Goal: Information Seeking & Learning: Find specific fact

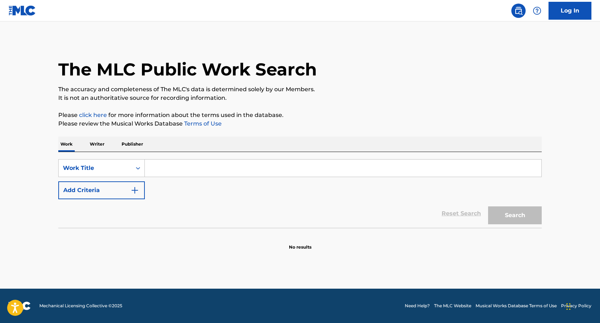
click at [98, 145] on p "Writer" at bounding box center [97, 144] width 19 height 15
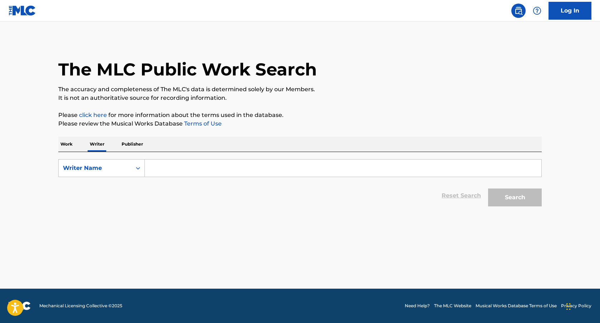
click at [201, 171] on input "Search Form" at bounding box center [343, 167] width 396 height 17
type input "[PERSON_NAME]"
click at [488, 188] on button "Search" at bounding box center [515, 197] width 54 height 18
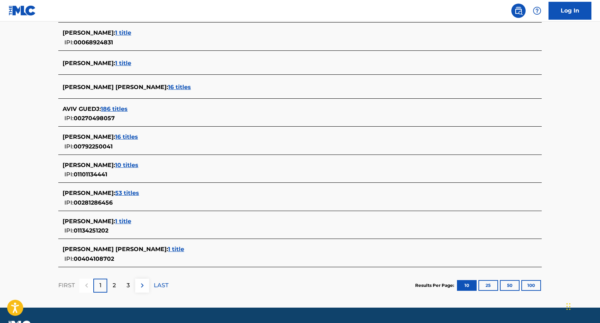
scroll to position [145, 0]
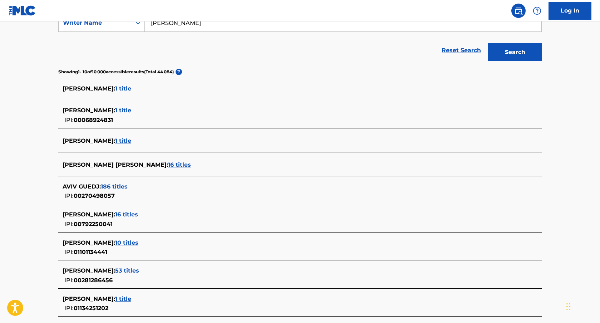
click at [120, 113] on span "1 title" at bounding box center [123, 110] width 16 height 7
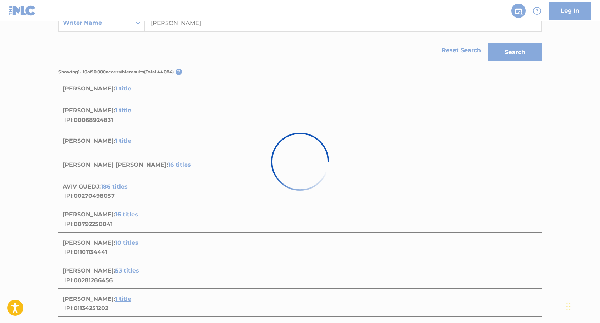
scroll to position [44, 0]
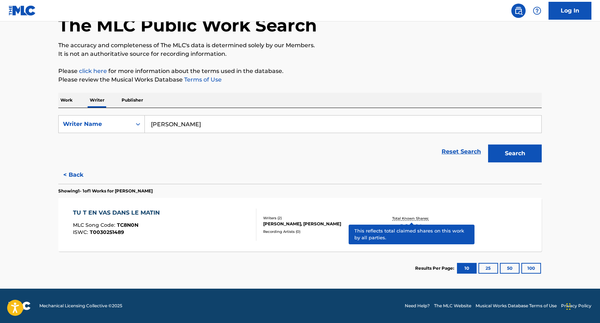
click at [408, 218] on p "Total Known Shares:" at bounding box center [411, 218] width 38 height 5
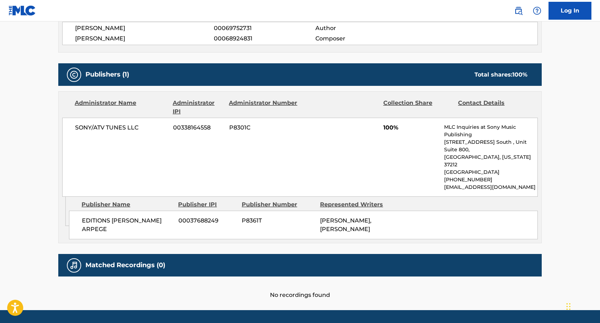
scroll to position [313, 0]
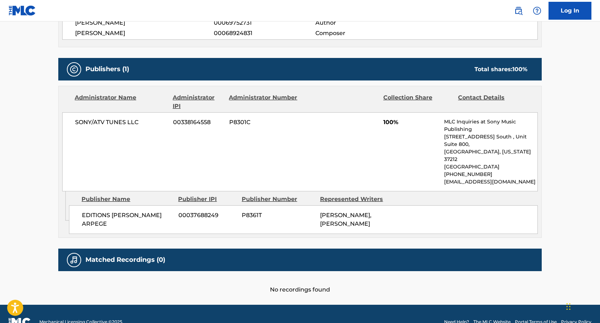
click at [136, 256] on h5 "Matched Recordings (0)" at bounding box center [125, 260] width 80 height 8
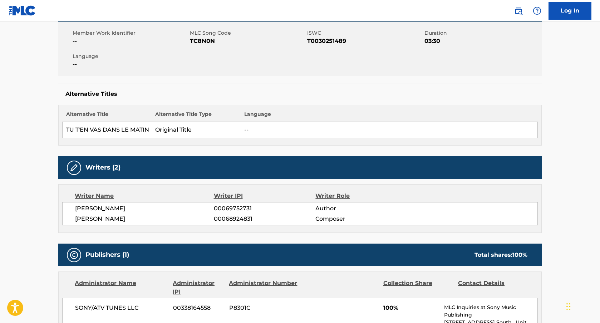
scroll to position [124, 0]
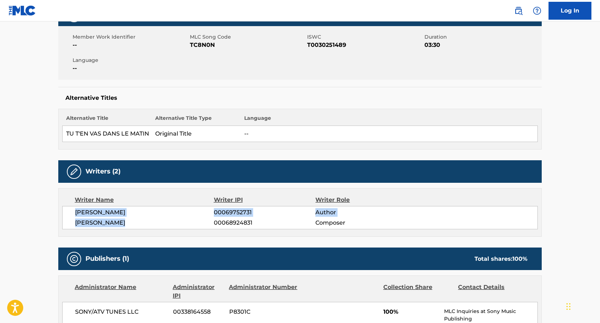
drag, startPoint x: 126, startPoint y: 225, endPoint x: 75, endPoint y: 211, distance: 53.2
click at [75, 211] on div "[PERSON_NAME] 00069752731 Author [PERSON_NAME] 00068924831 Composer" at bounding box center [299, 217] width 475 height 23
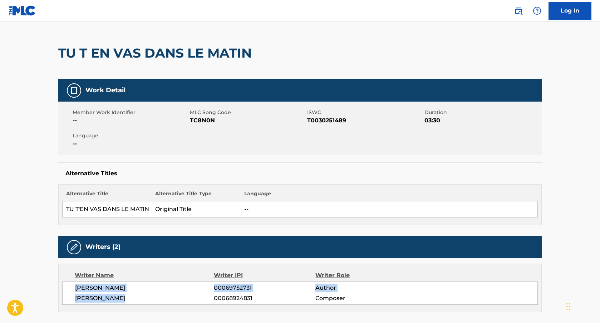
scroll to position [45, 0]
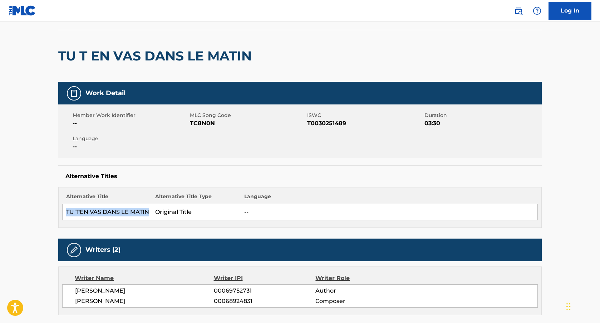
drag, startPoint x: 149, startPoint y: 212, endPoint x: 67, endPoint y: 214, distance: 81.9
click at [67, 214] on td "TU T'EN VAS DANS LE MATIN" at bounding box center [107, 212] width 89 height 16
copy td "TU T'EN VAS DANS LE MATIN"
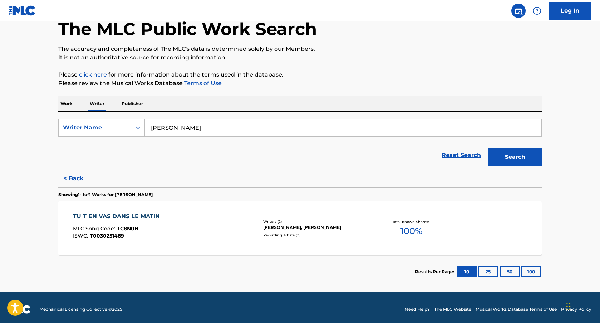
scroll to position [44, 0]
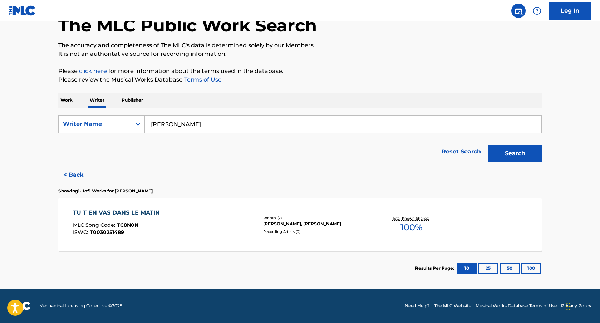
click at [135, 99] on p "Publisher" at bounding box center [132, 100] width 26 height 15
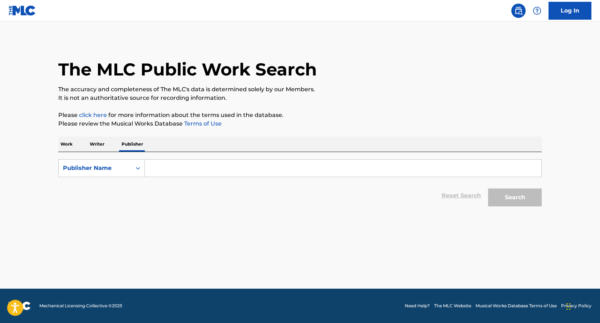
click at [99, 140] on p "Writer" at bounding box center [97, 144] width 19 height 15
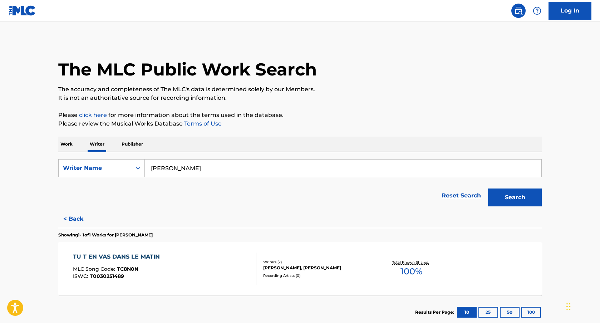
click at [189, 167] on input "[PERSON_NAME]" at bounding box center [343, 167] width 396 height 17
type input "[PERSON_NAME]"
click at [488, 188] on button "Search" at bounding box center [515, 197] width 54 height 18
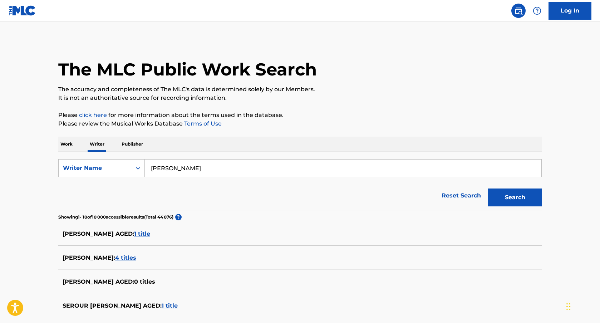
click at [119, 256] on span "4 titles" at bounding box center [125, 257] width 21 height 7
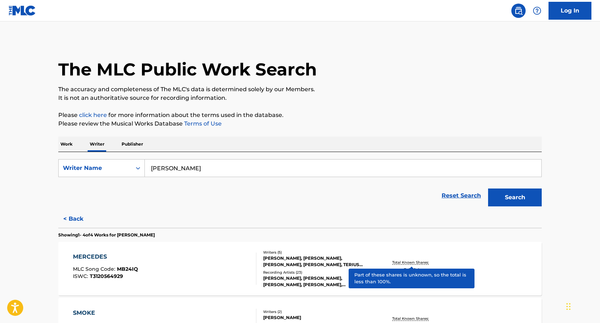
click at [398, 262] on p "Total Known Shares:" at bounding box center [411, 262] width 38 height 5
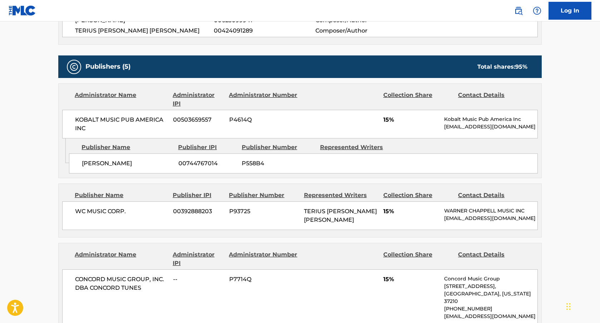
scroll to position [316, 0]
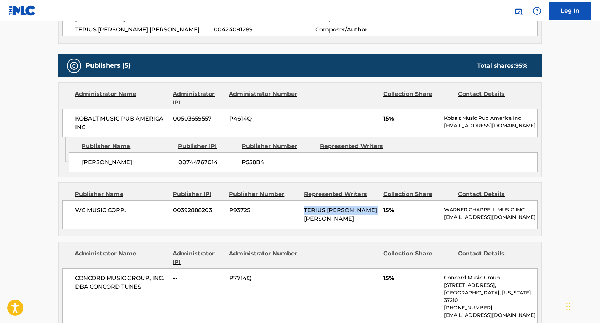
drag, startPoint x: 304, startPoint y: 208, endPoint x: 329, endPoint y: 218, distance: 26.3
click at [329, 218] on div "TERIUS [PERSON_NAME] [PERSON_NAME]" at bounding box center [341, 214] width 74 height 17
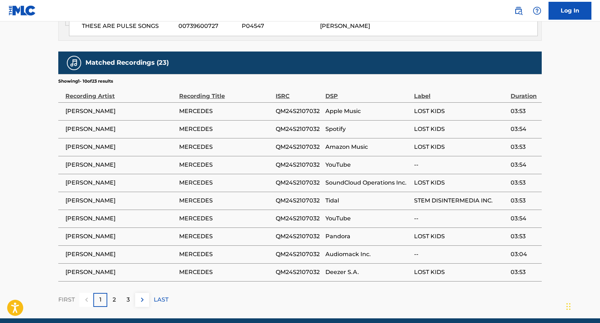
scroll to position [897, 0]
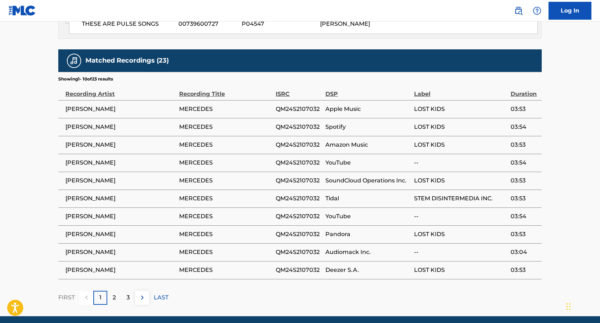
click at [118, 293] on div "2" at bounding box center [114, 298] width 14 height 14
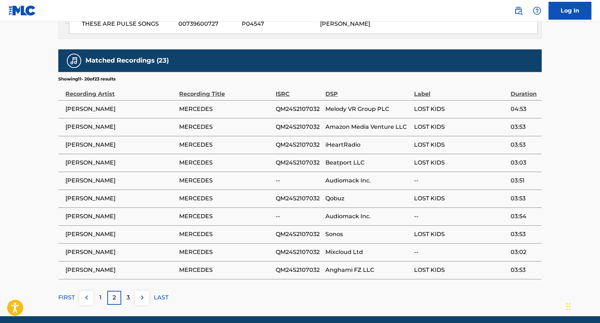
click at [126, 293] on div "3" at bounding box center [128, 298] width 14 height 14
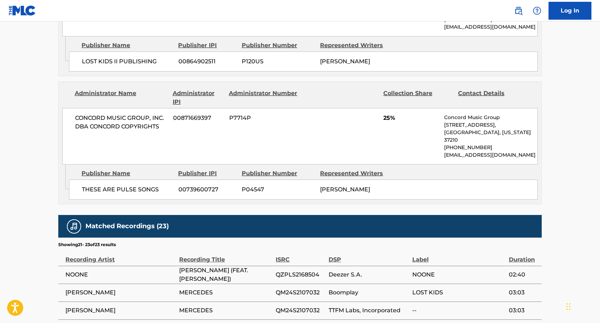
scroll to position [794, 0]
